Goal: Register for event/course

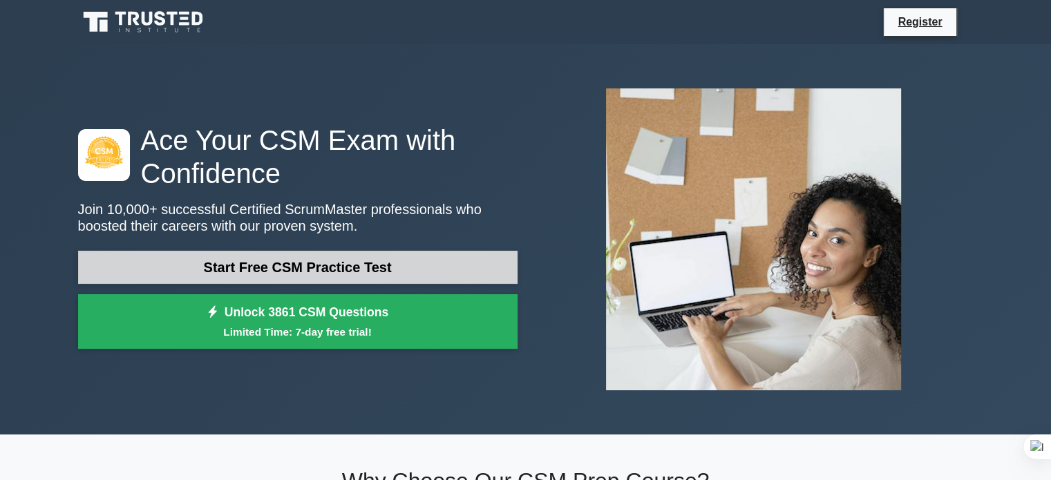
click at [298, 274] on link "Start Free CSM Practice Test" at bounding box center [297, 267] width 439 height 33
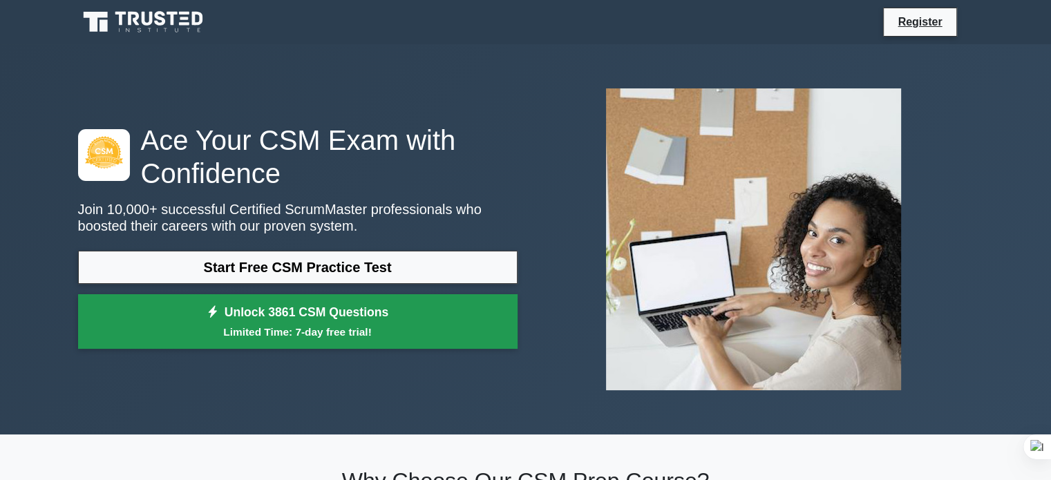
click at [254, 327] on small "Limited Time: 7-day free trial!" at bounding box center [297, 332] width 405 height 16
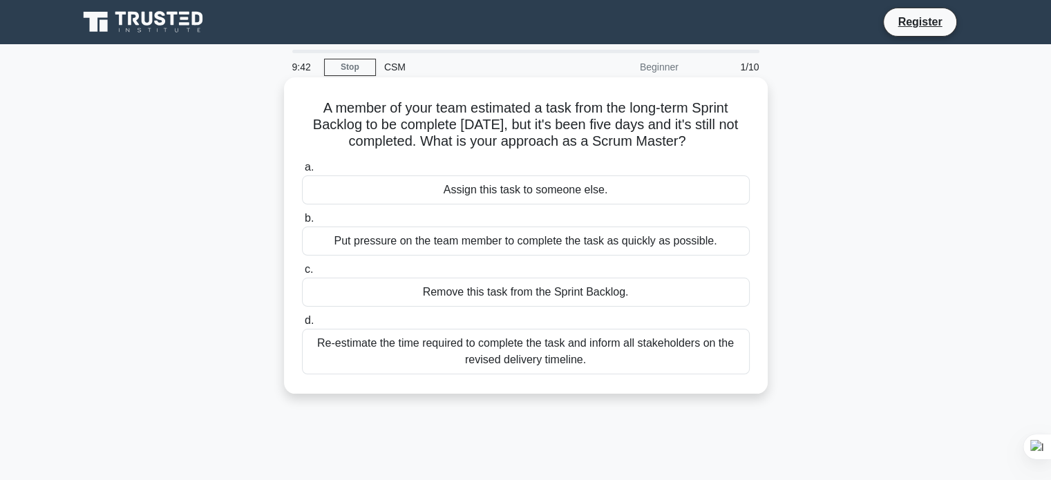
click at [414, 351] on div "Re-estimate the time required to complete the task and inform all stakeholders …" at bounding box center [526, 352] width 448 height 46
click at [302, 325] on input "d. Re-estimate the time required to complete the task and inform all stakeholde…" at bounding box center [302, 320] width 0 height 9
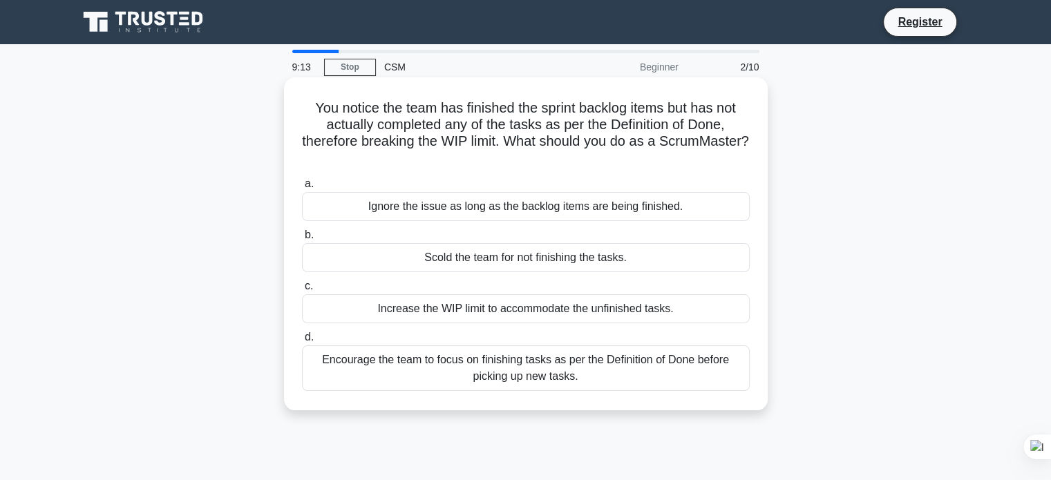
click at [474, 376] on div "Encourage the team to focus on finishing tasks as per the Definition of Done be…" at bounding box center [526, 368] width 448 height 46
click at [302, 342] on input "d. Encourage the team to focus on finishing tasks as per the Definition of Done…" at bounding box center [302, 337] width 0 height 9
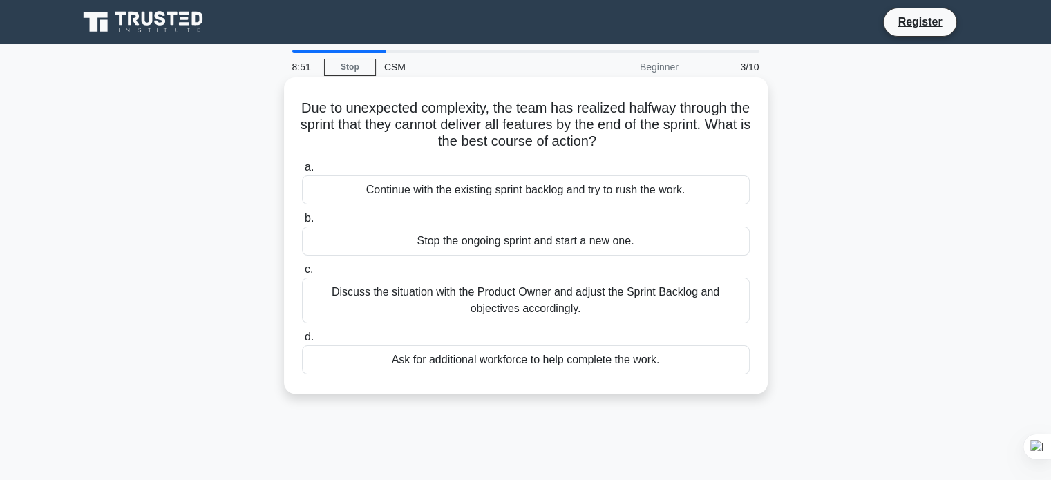
click at [484, 300] on div "Discuss the situation with the Product Owner and adjust the Sprint Backlog and …" at bounding box center [526, 301] width 448 height 46
click at [302, 274] on input "c. Discuss the situation with the Product Owner and adjust the Sprint Backlog a…" at bounding box center [302, 269] width 0 height 9
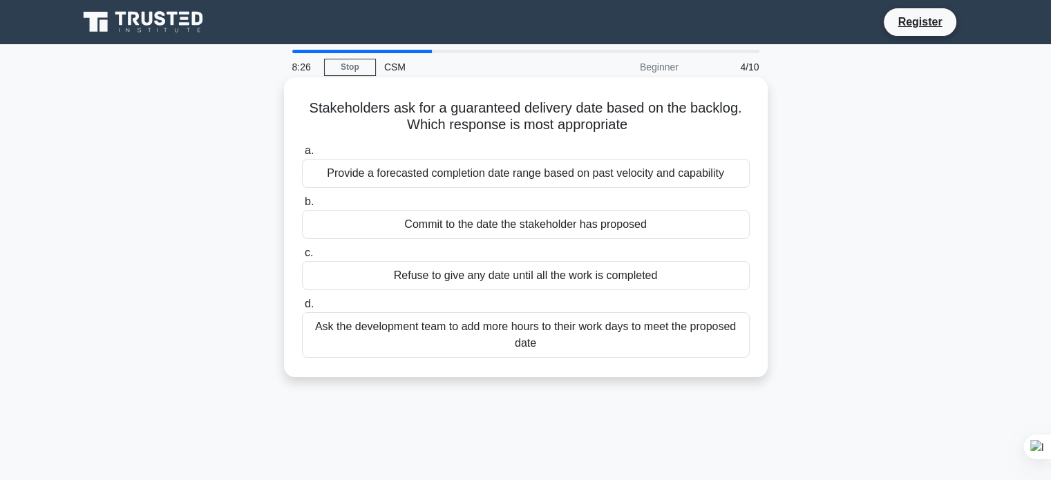
click at [550, 185] on div "Provide a forecasted completion date range based on past velocity and capability" at bounding box center [526, 173] width 448 height 29
click at [302, 155] on input "a. Provide a forecasted completion date range based on past velocity and capabi…" at bounding box center [302, 150] width 0 height 9
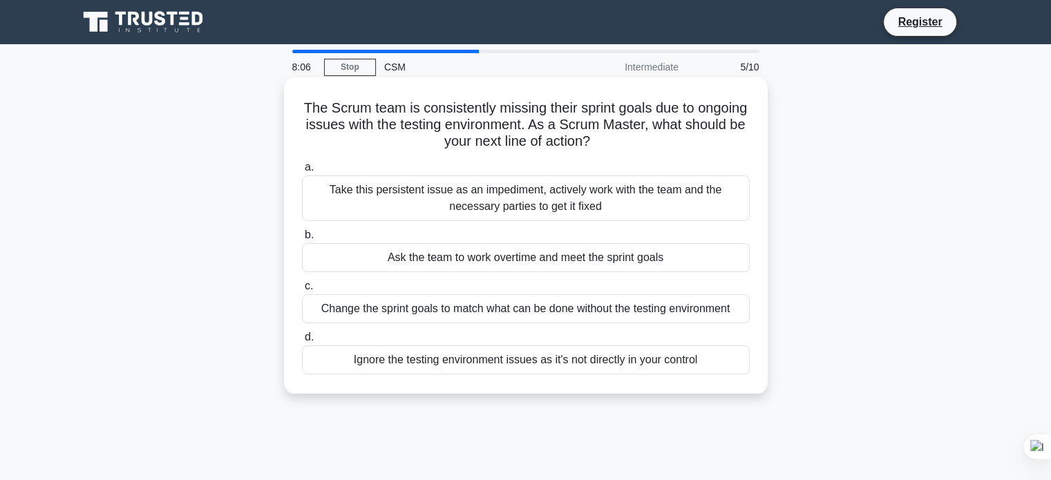
click at [556, 186] on div "Take this persistent issue as an impediment, actively work with the team and th…" at bounding box center [526, 198] width 448 height 46
click at [302, 172] on input "a. Take this persistent issue as an impediment, actively work with the team and…" at bounding box center [302, 167] width 0 height 9
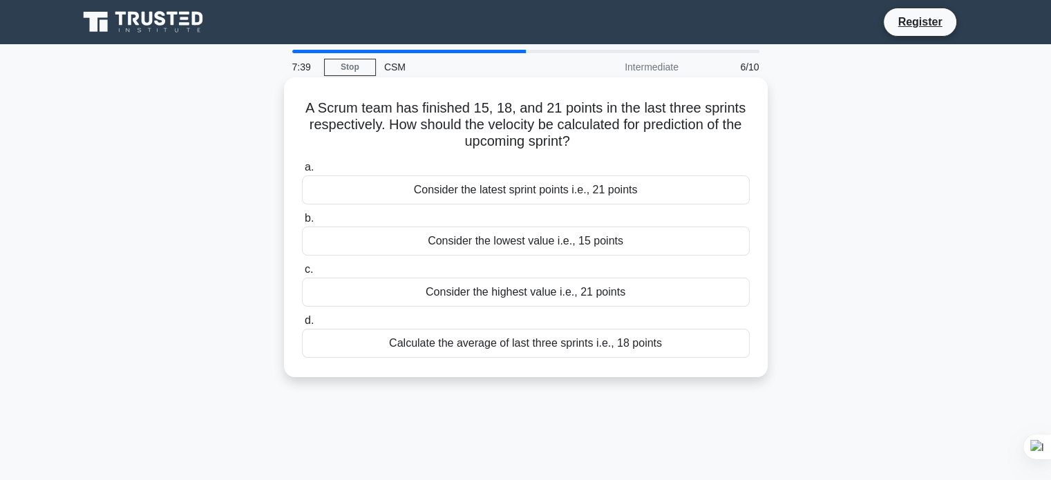
click at [496, 239] on div "Consider the lowest value i.e., 15 points" at bounding box center [526, 241] width 448 height 29
click at [302, 223] on input "b. Consider the lowest value i.e., 15 points" at bounding box center [302, 218] width 0 height 9
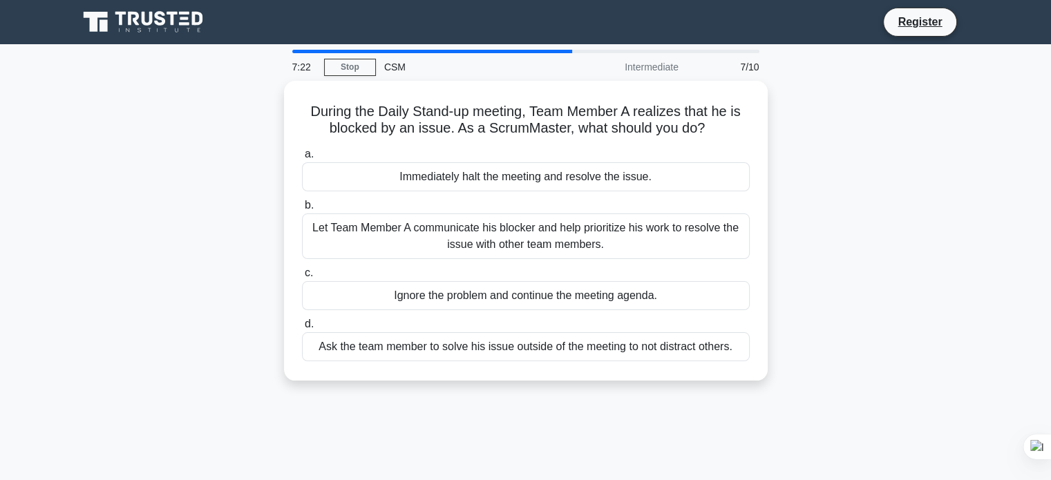
click at [496, 239] on div "Let Team Member A communicate his blocker and help prioritize his work to resol…" at bounding box center [526, 236] width 448 height 46
click at [302, 210] on input "b. Let Team Member A communicate his blocker and help prioritize his work to re…" at bounding box center [302, 205] width 0 height 9
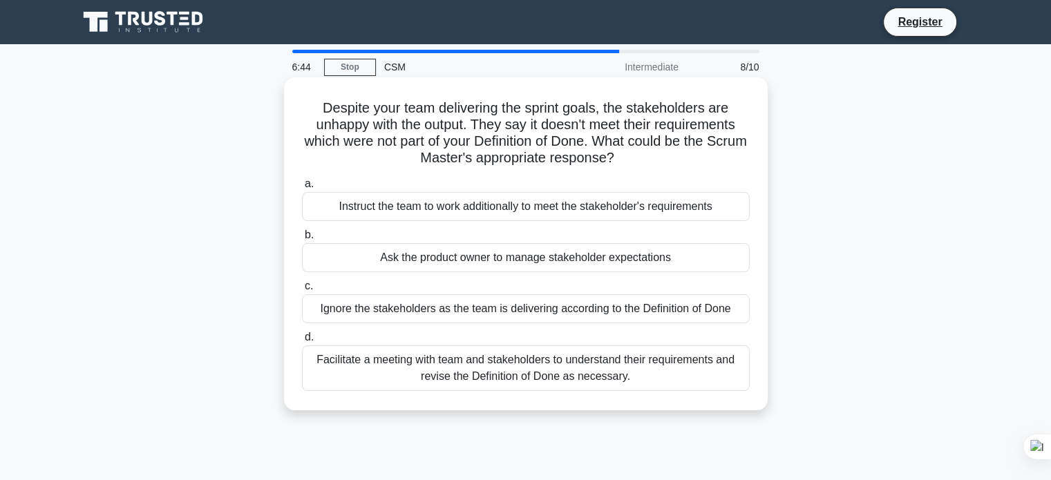
click at [402, 361] on div "Facilitate a meeting with team and stakeholders to understand their requirement…" at bounding box center [526, 368] width 448 height 46
click at [302, 342] on input "d. Facilitate a meeting with team and stakeholders to understand their requirem…" at bounding box center [302, 337] width 0 height 9
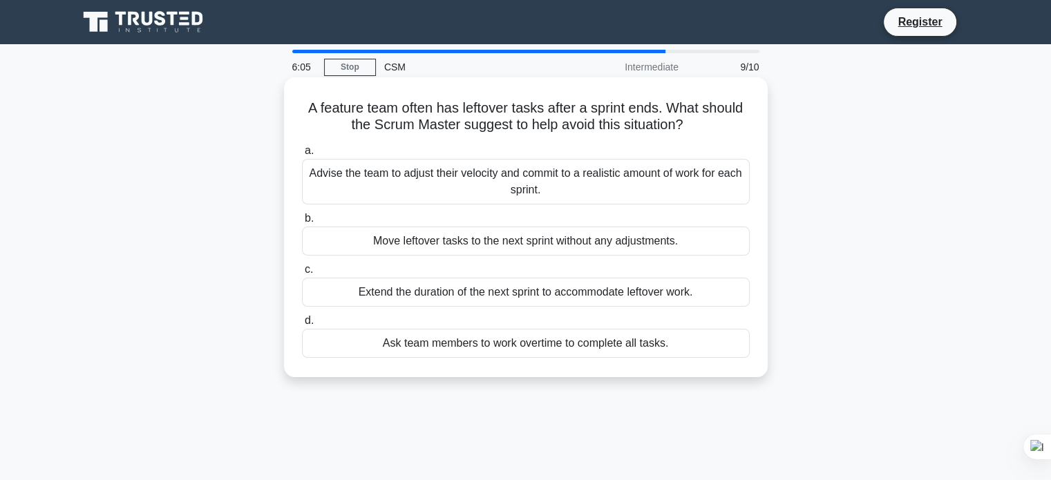
click at [553, 179] on div "Advise the team to adjust their velocity and commit to a realistic amount of wo…" at bounding box center [526, 182] width 448 height 46
click at [302, 155] on input "a. Advise the team to adjust their velocity and commit to a realistic amount of…" at bounding box center [302, 150] width 0 height 9
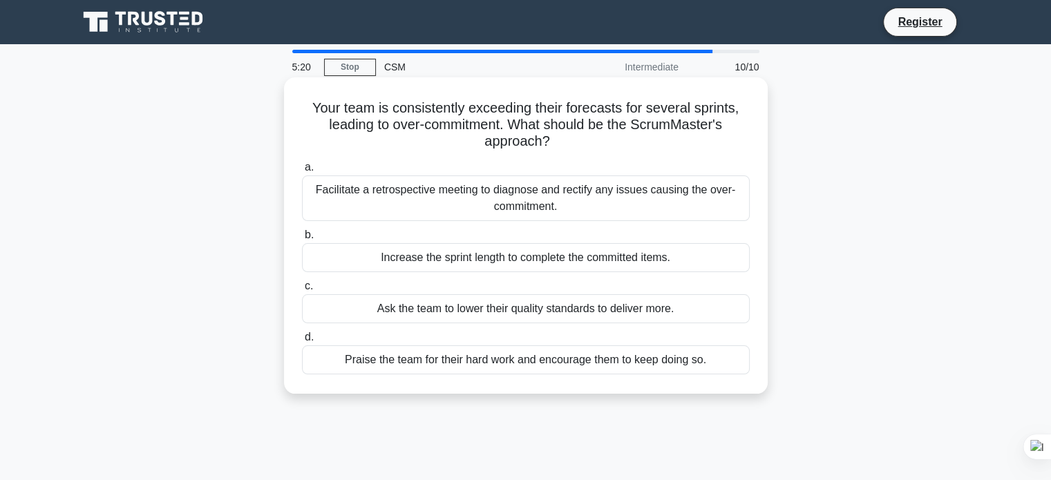
click at [548, 184] on div "Facilitate a retrospective meeting to diagnose and rectify any issues causing t…" at bounding box center [526, 198] width 448 height 46
click at [302, 172] on input "a. Facilitate a retrospective meeting to diagnose and rectify any issues causin…" at bounding box center [302, 167] width 0 height 9
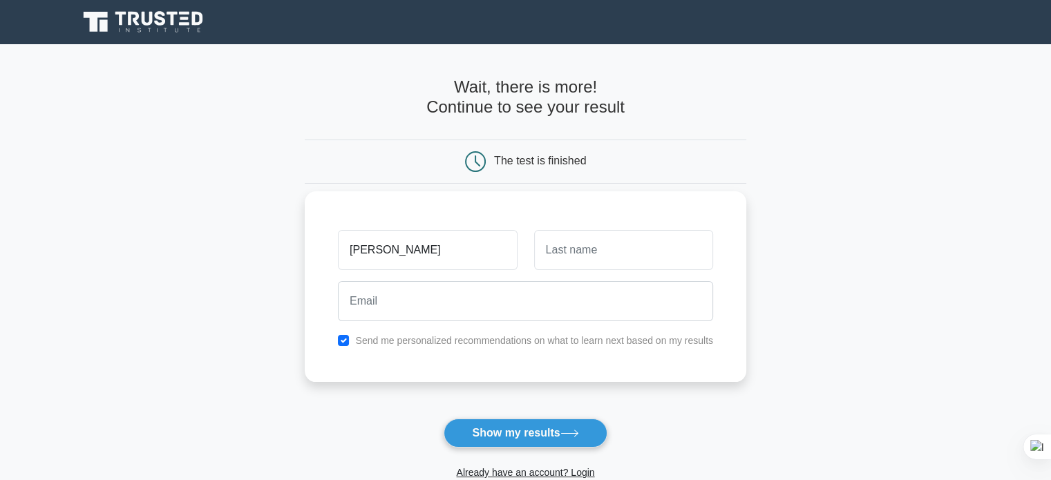
type input "[PERSON_NAME]"
click at [627, 244] on input "text" at bounding box center [623, 250] width 179 height 40
type input "1"
type input "s"
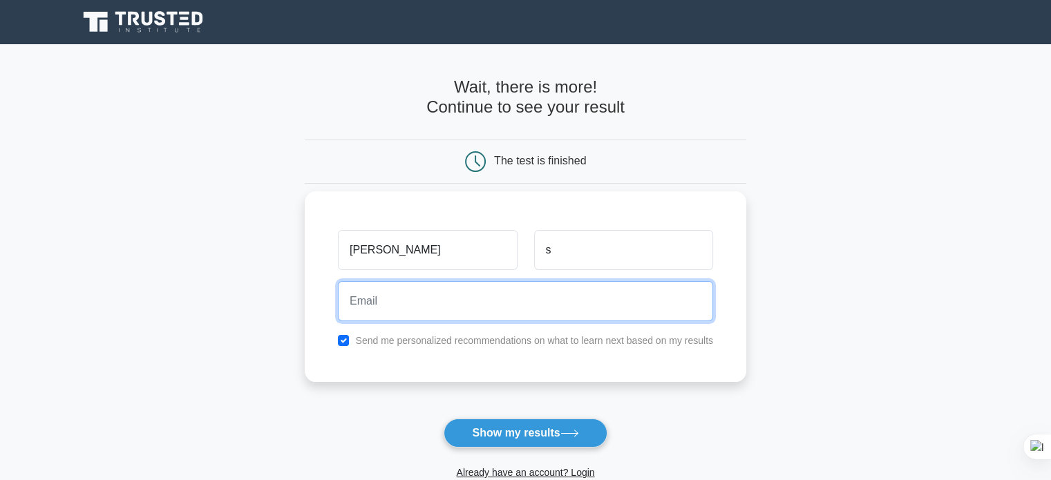
click at [577, 300] on input "email" at bounding box center [525, 301] width 375 height 40
type input "pushpaa.saravanan@gmail.com"
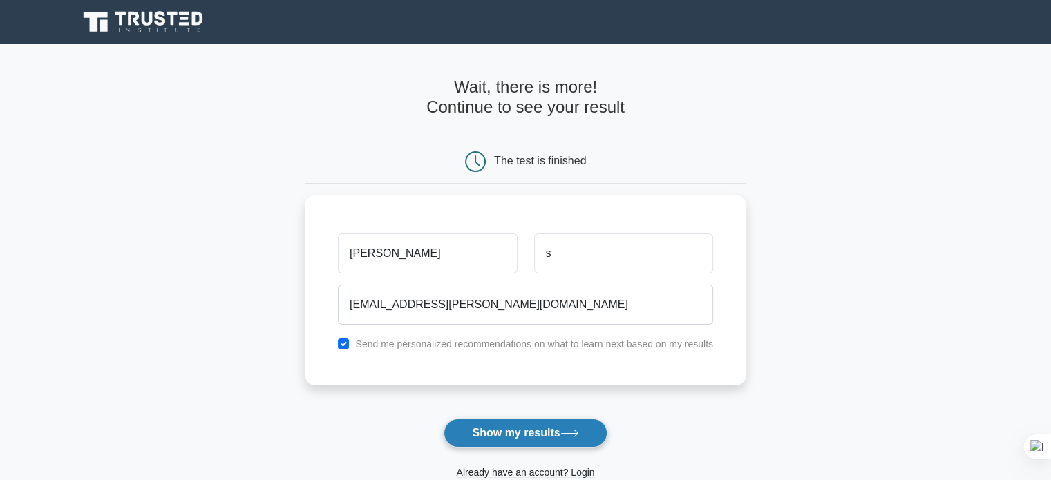
click at [511, 429] on button "Show my results" at bounding box center [524, 433] width 163 height 29
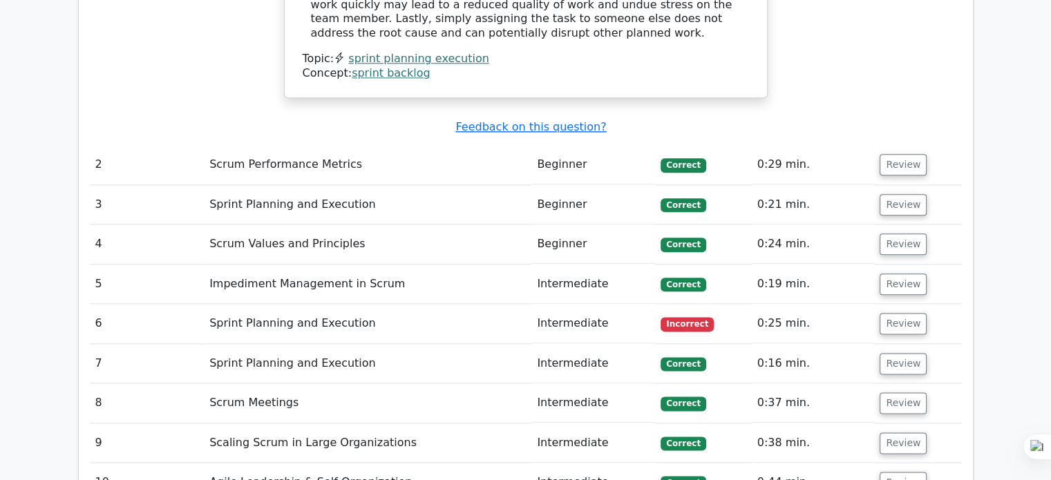
scroll to position [1721, 0]
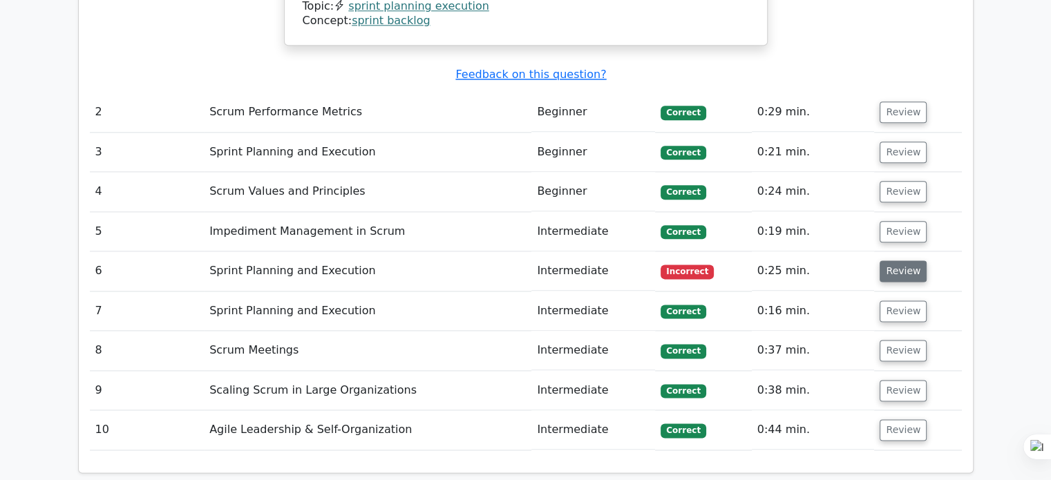
click at [897, 260] on button "Review" at bounding box center [902, 270] width 47 height 21
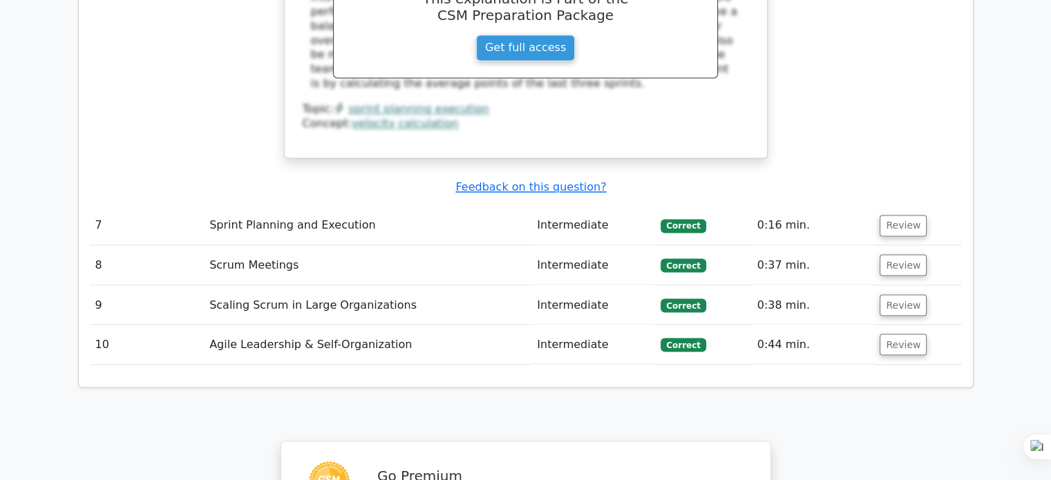
scroll to position [2379, 0]
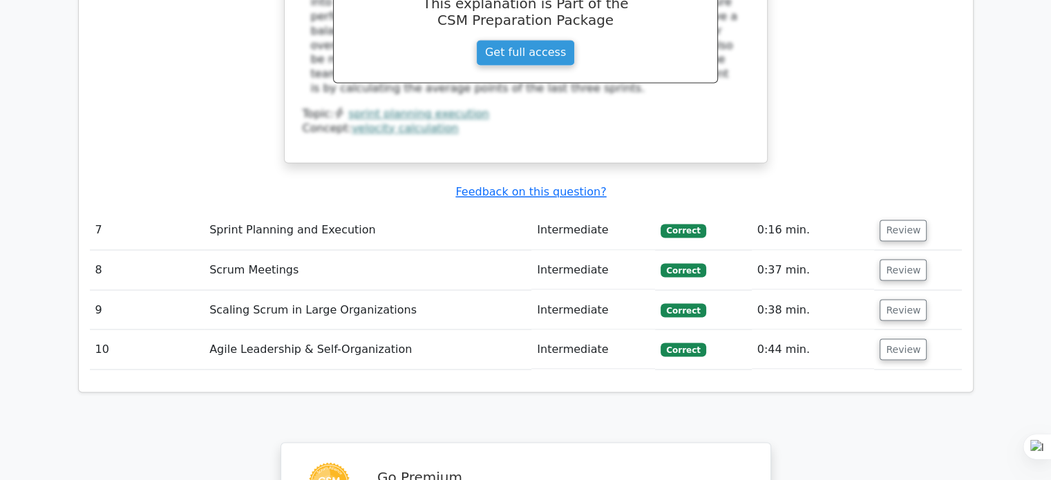
drag, startPoint x: 851, startPoint y: 185, endPoint x: 490, endPoint y: 334, distance: 390.6
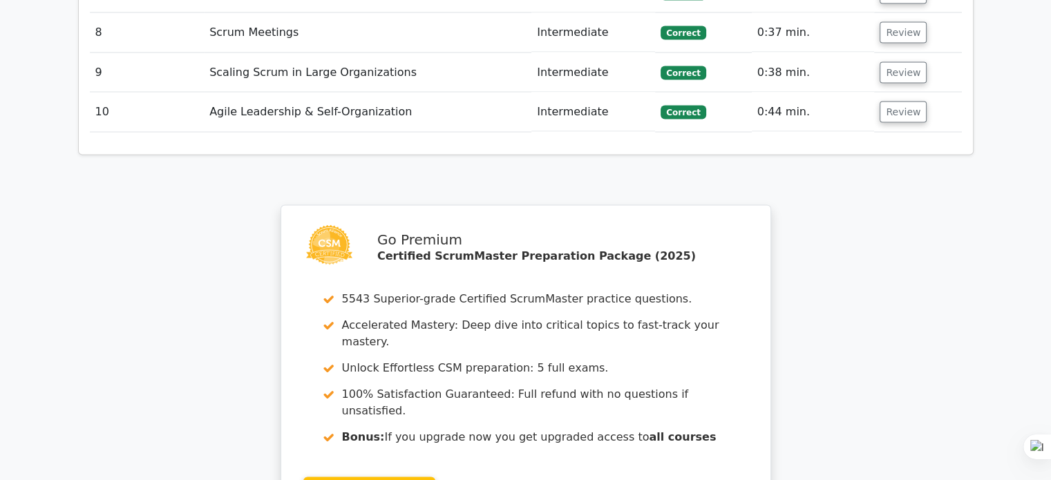
scroll to position [2640, 0]
